Goal: Task Accomplishment & Management: Complete application form

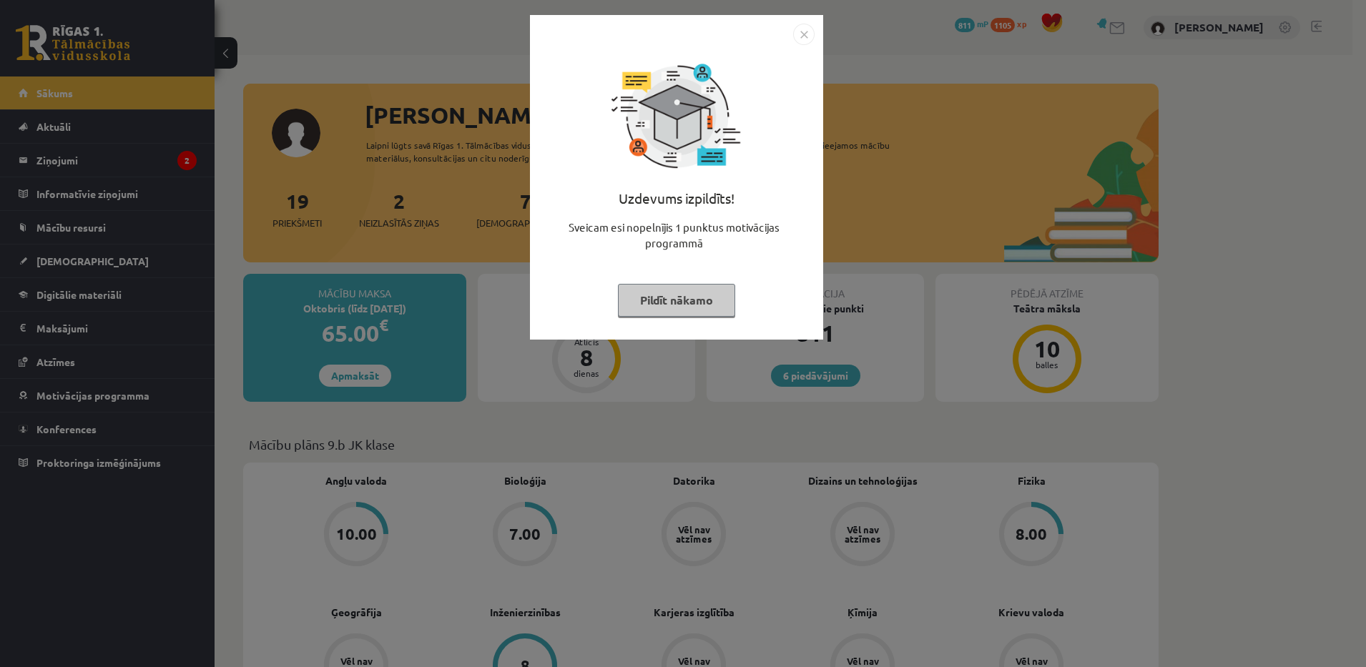
click at [673, 311] on button "Pildīt nākamo" at bounding box center [676, 300] width 117 height 33
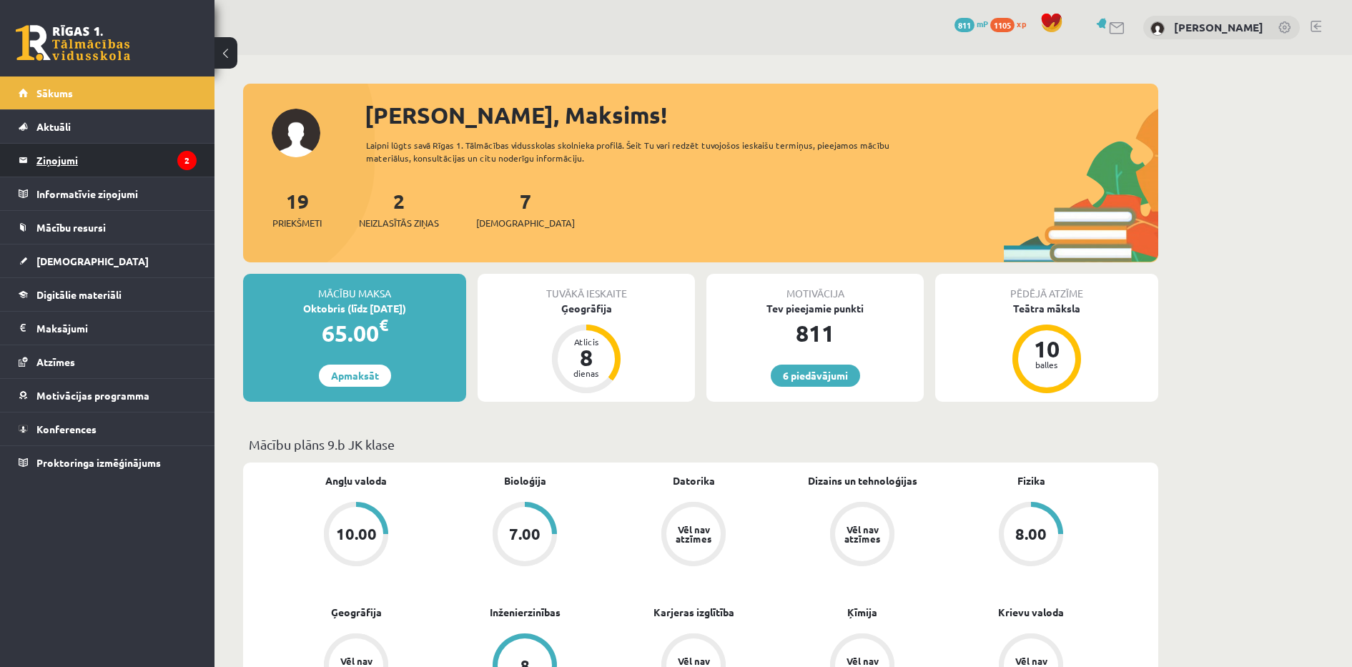
click at [115, 172] on legend "Ziņojumi 2" at bounding box center [116, 160] width 160 height 33
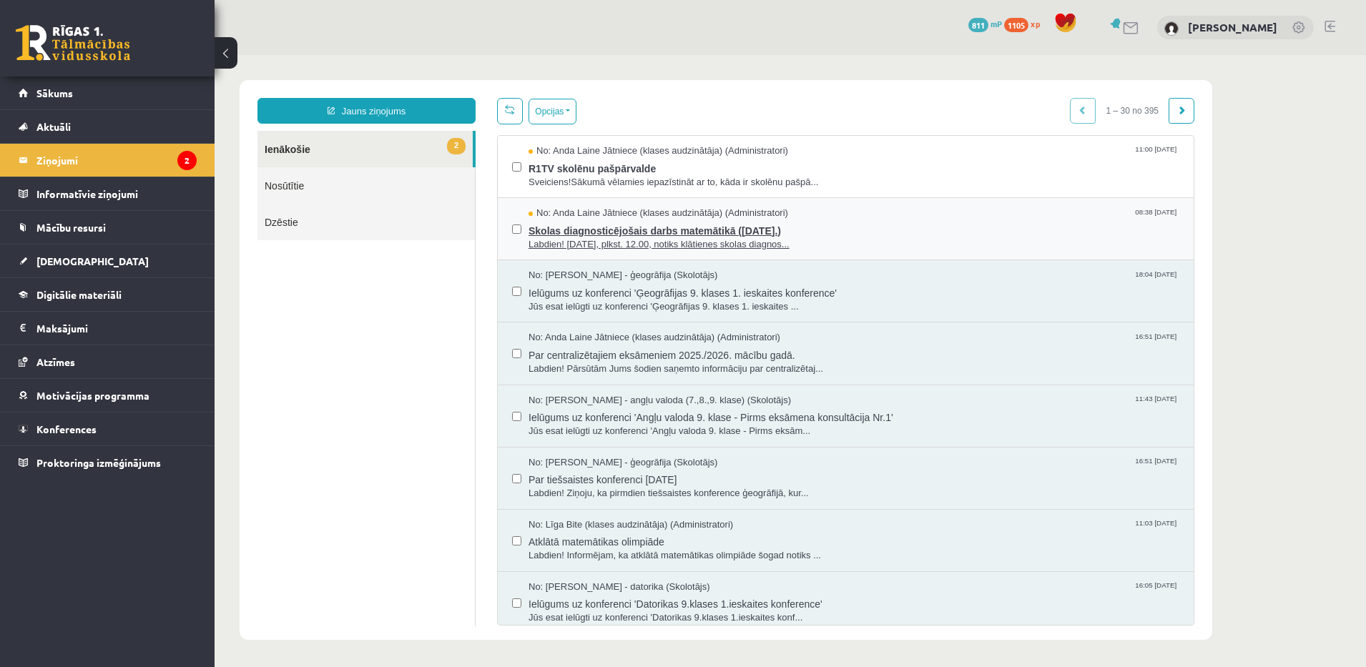
click at [675, 221] on span "Skolas diagnosticējošais darbs matemātikā (07.11.2025.)" at bounding box center [853, 229] width 651 height 18
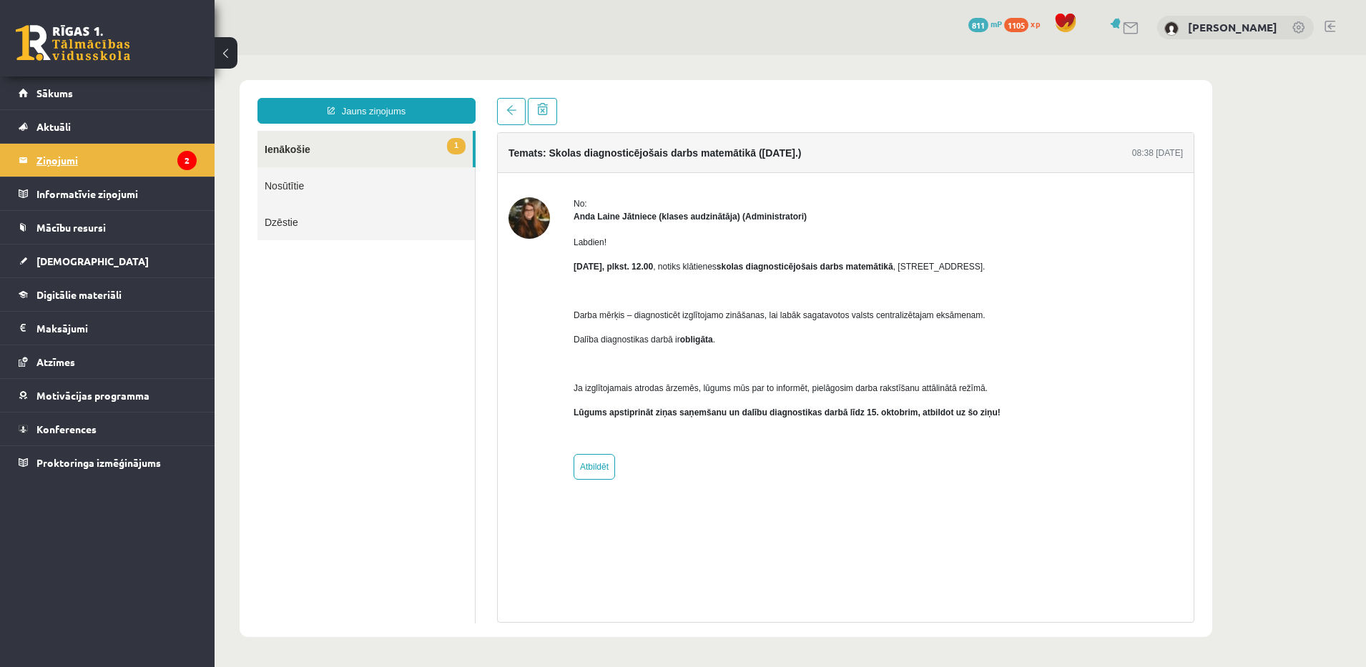
click at [76, 148] on legend "Ziņojumi 2" at bounding box center [116, 160] width 160 height 33
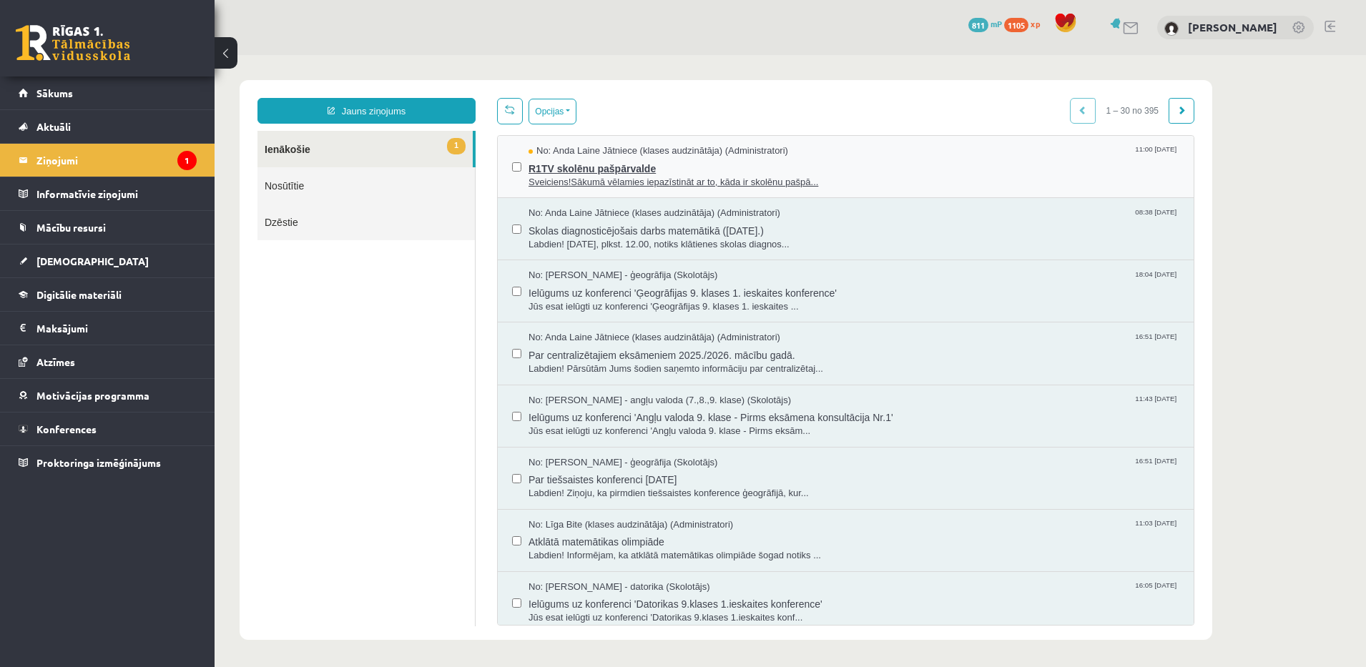
click at [656, 154] on span "No: Anda Laine Jātniece (klases audzinātāja) (Administratori)" at bounding box center [658, 151] width 260 height 14
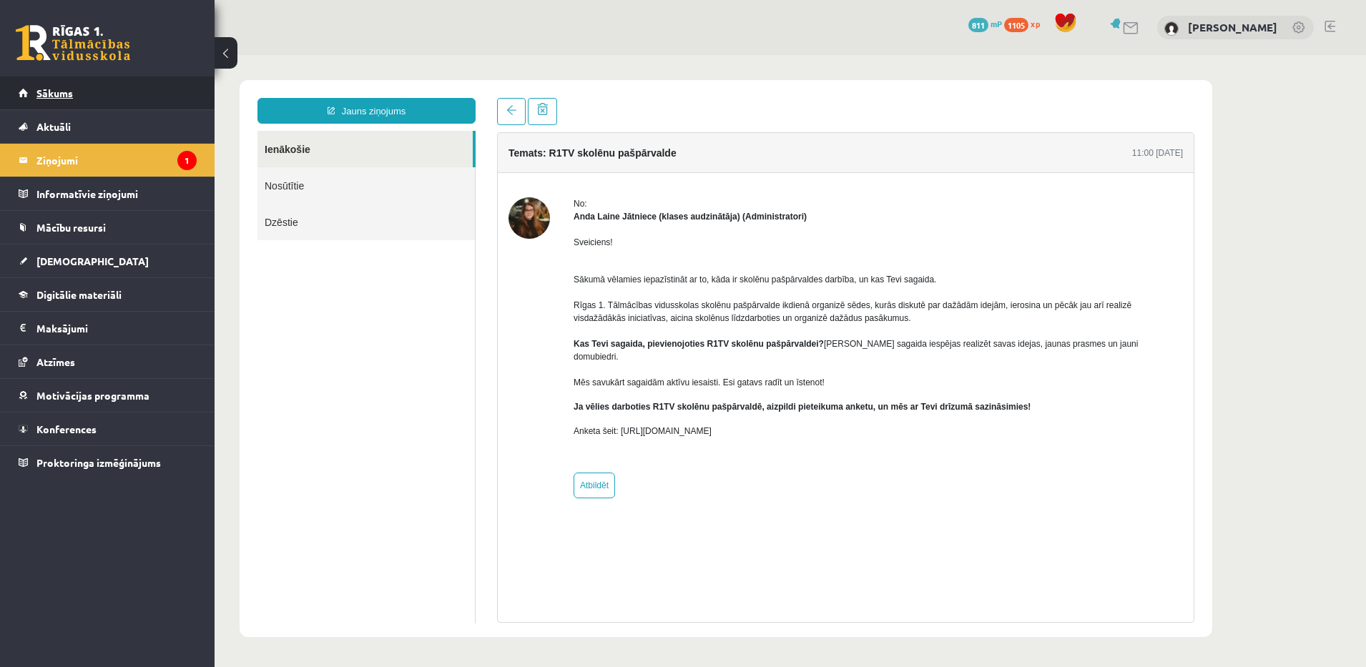
click at [117, 105] on link "Sākums" at bounding box center [108, 93] width 178 height 33
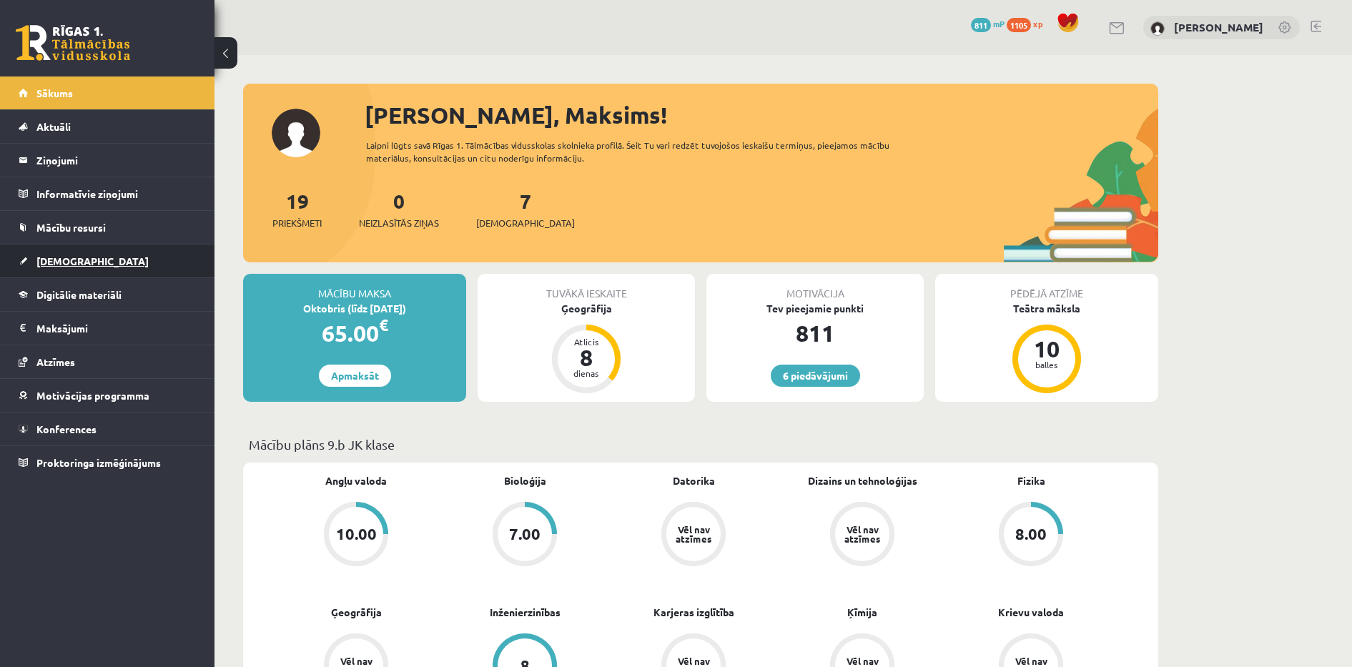
click at [107, 260] on link "[DEMOGRAPHIC_DATA]" at bounding box center [108, 261] width 178 height 33
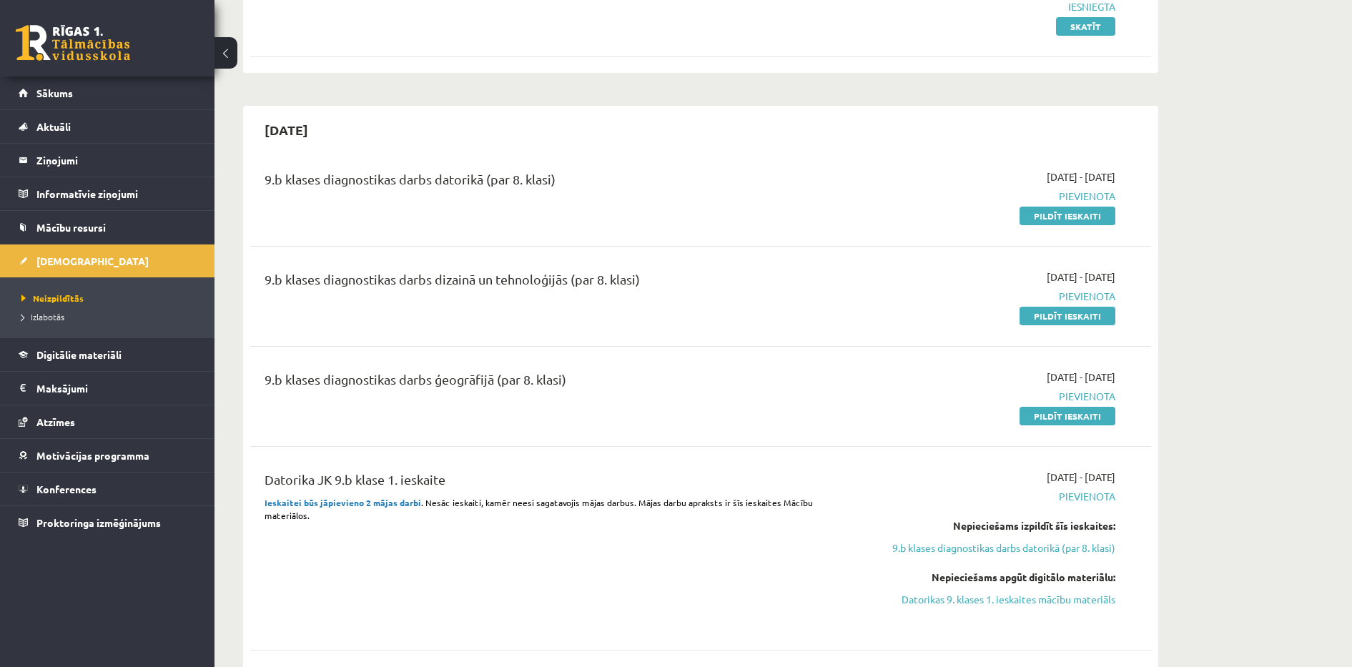
scroll to position [410, 0]
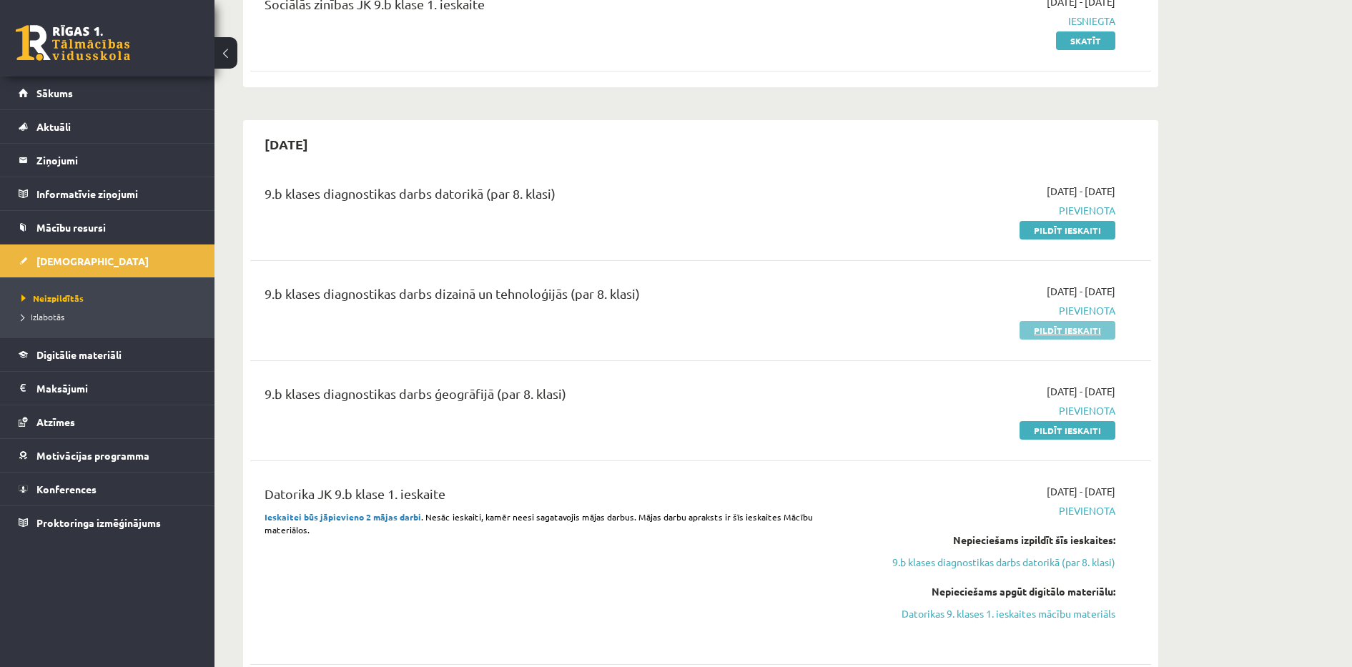
click at [1059, 331] on link "Pildīt ieskaiti" at bounding box center [1068, 330] width 96 height 19
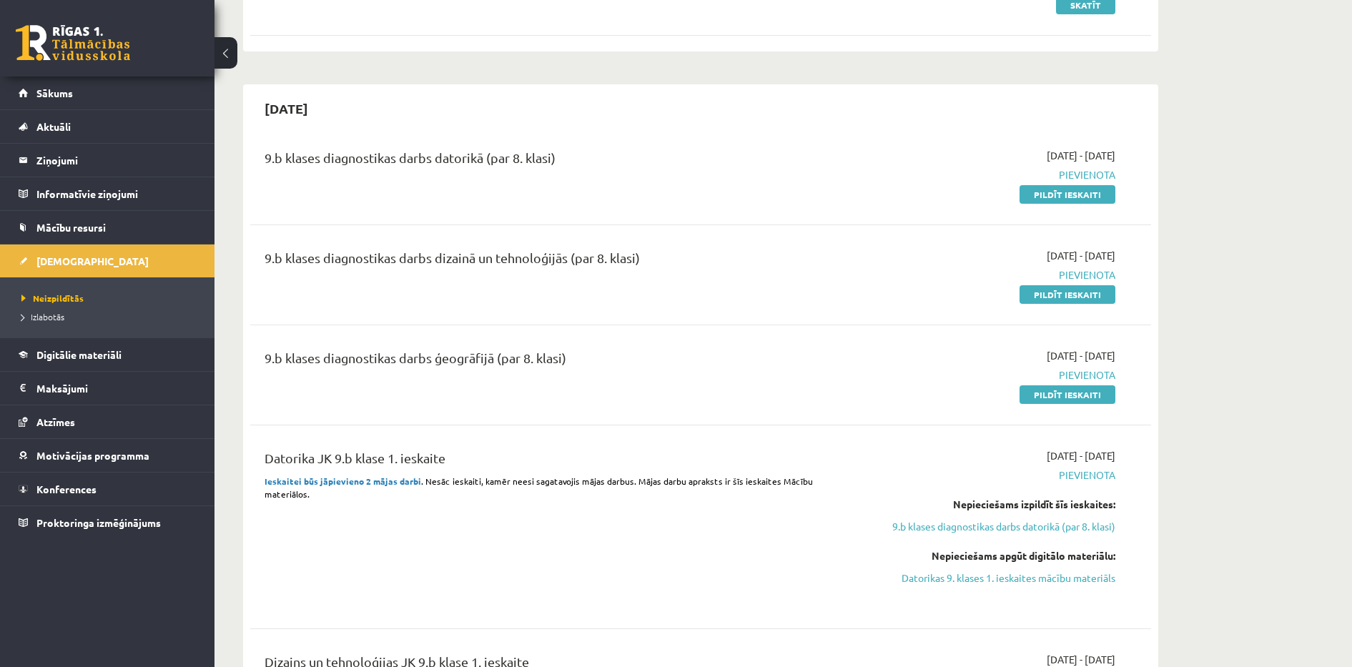
scroll to position [403, 0]
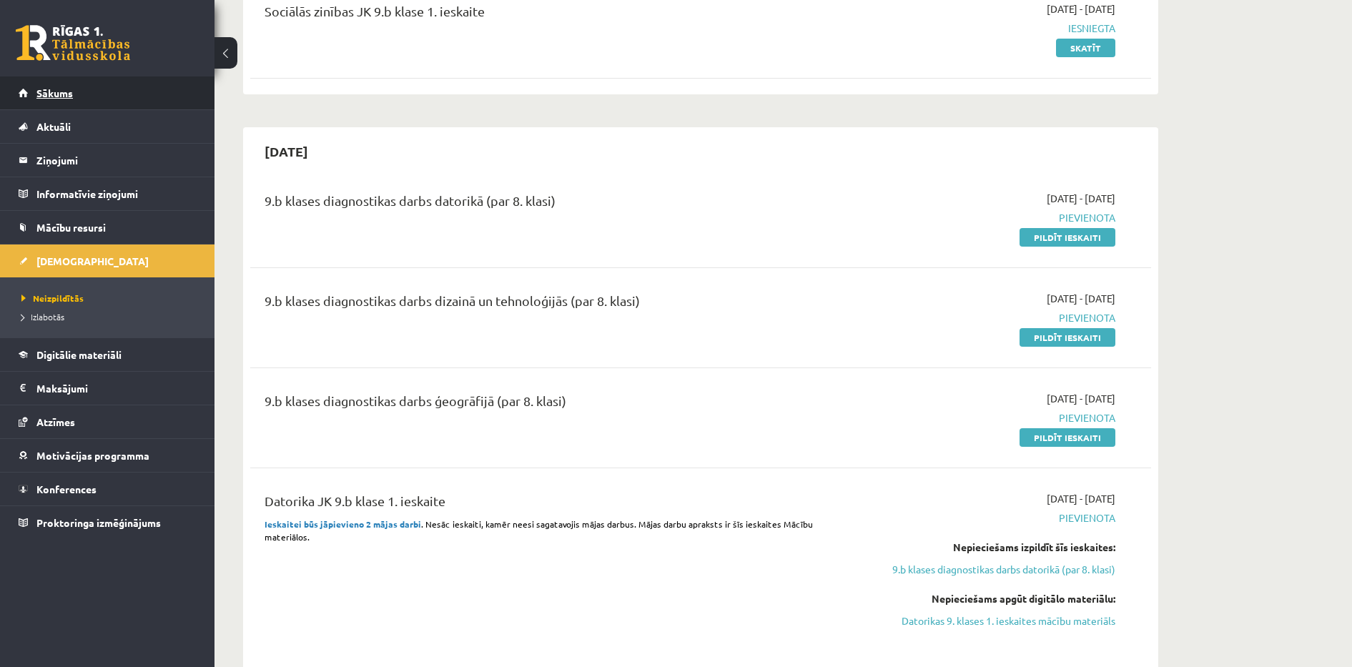
click at [95, 92] on link "Sākums" at bounding box center [108, 93] width 178 height 33
